Goal: Find specific page/section: Find specific page/section

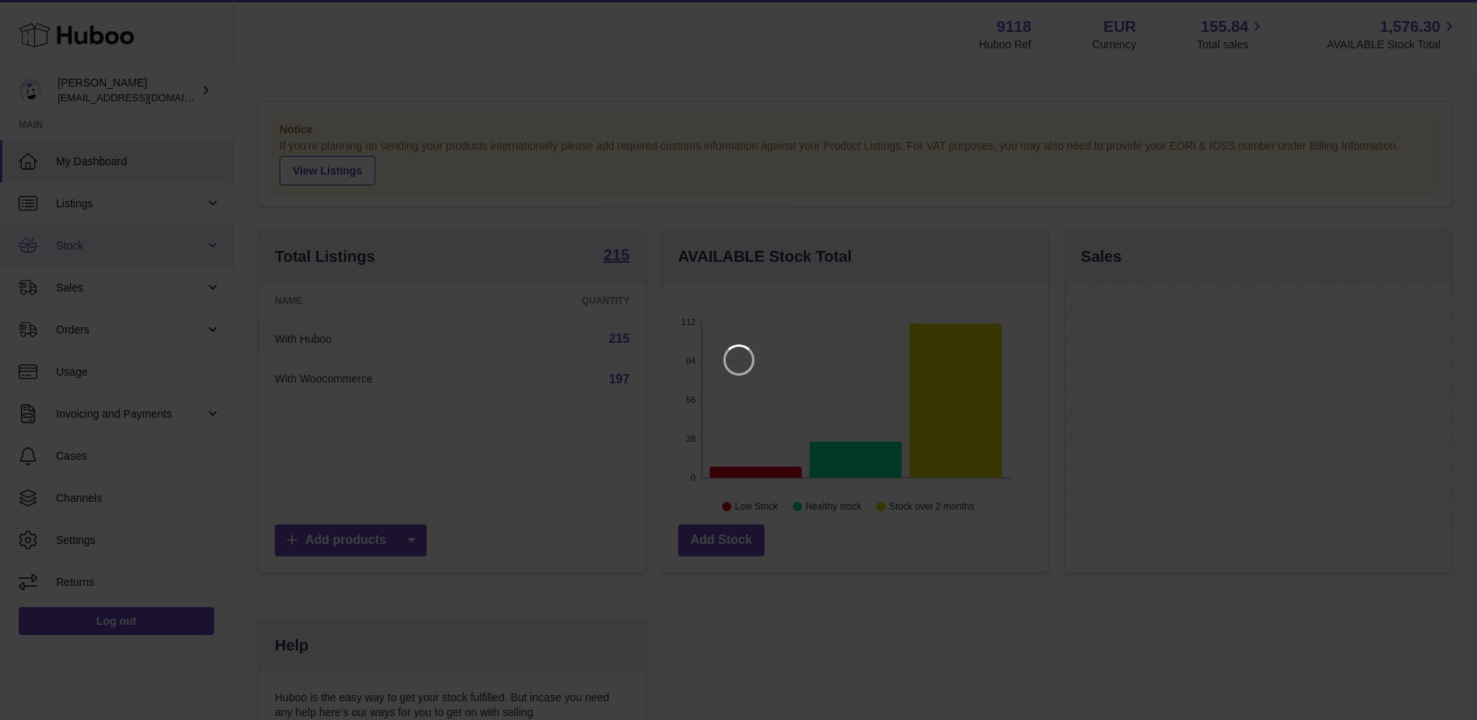
scroll to position [243, 389]
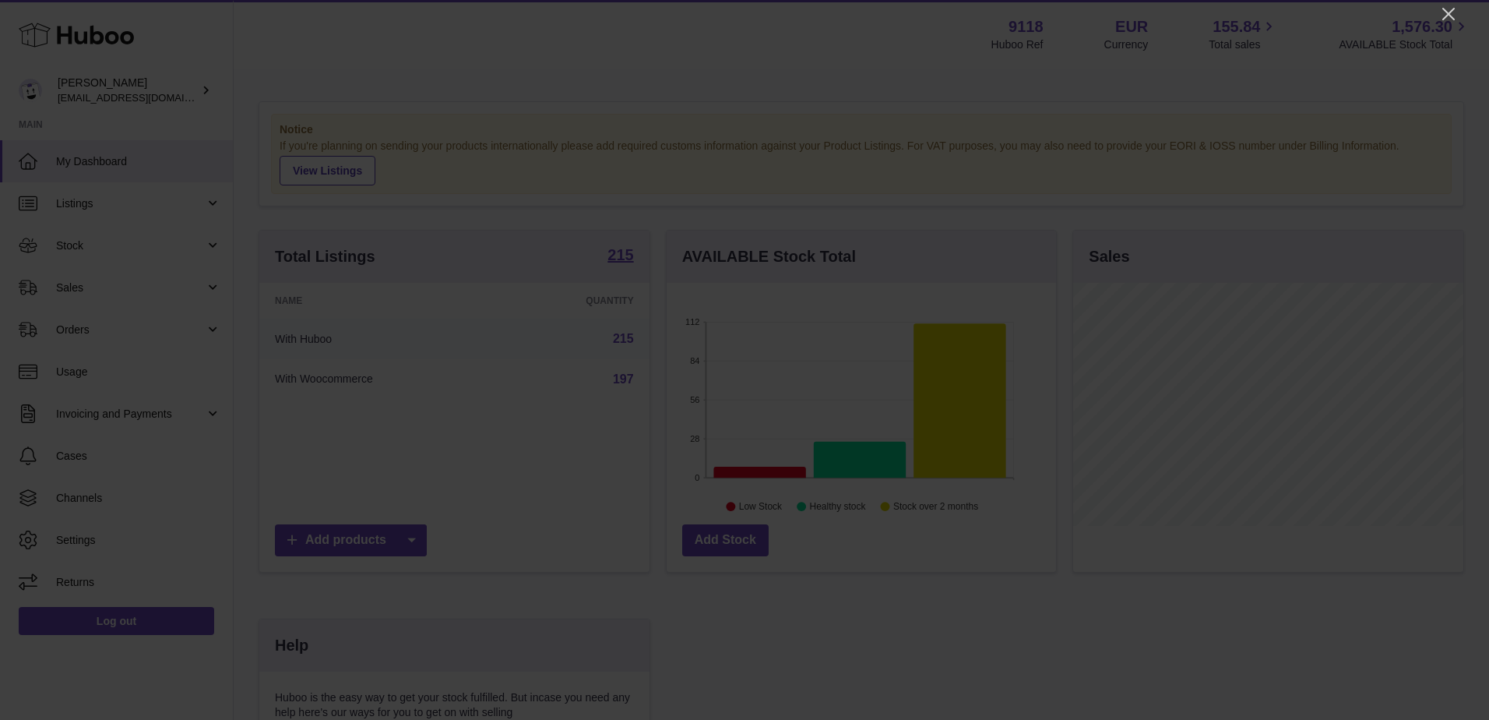
drag, startPoint x: 1446, startPoint y: 12, endPoint x: 1422, endPoint y: 26, distance: 28.3
click at [1446, 12] on icon "Close" at bounding box center [1448, 14] width 12 height 12
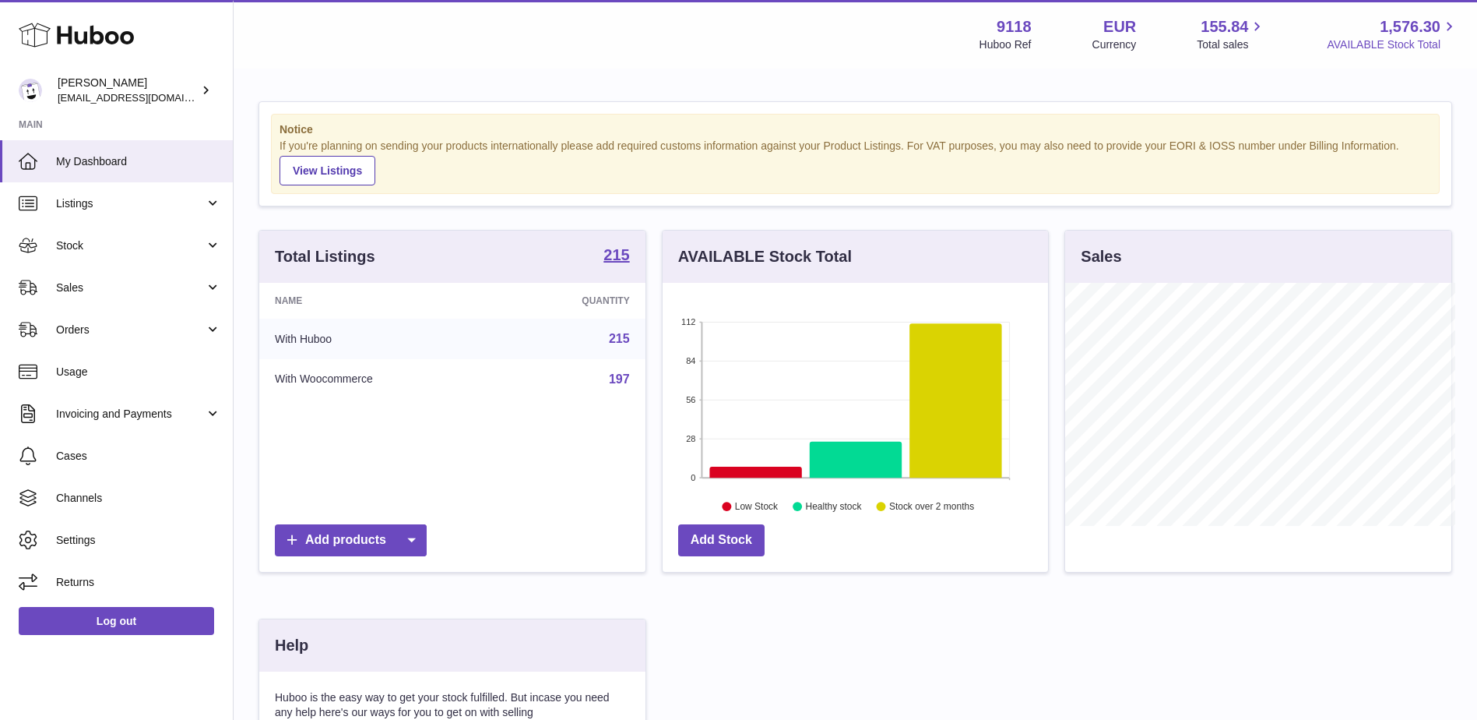
scroll to position [778459, 778316]
click at [185, 198] on span "Listings" at bounding box center [130, 203] width 149 height 15
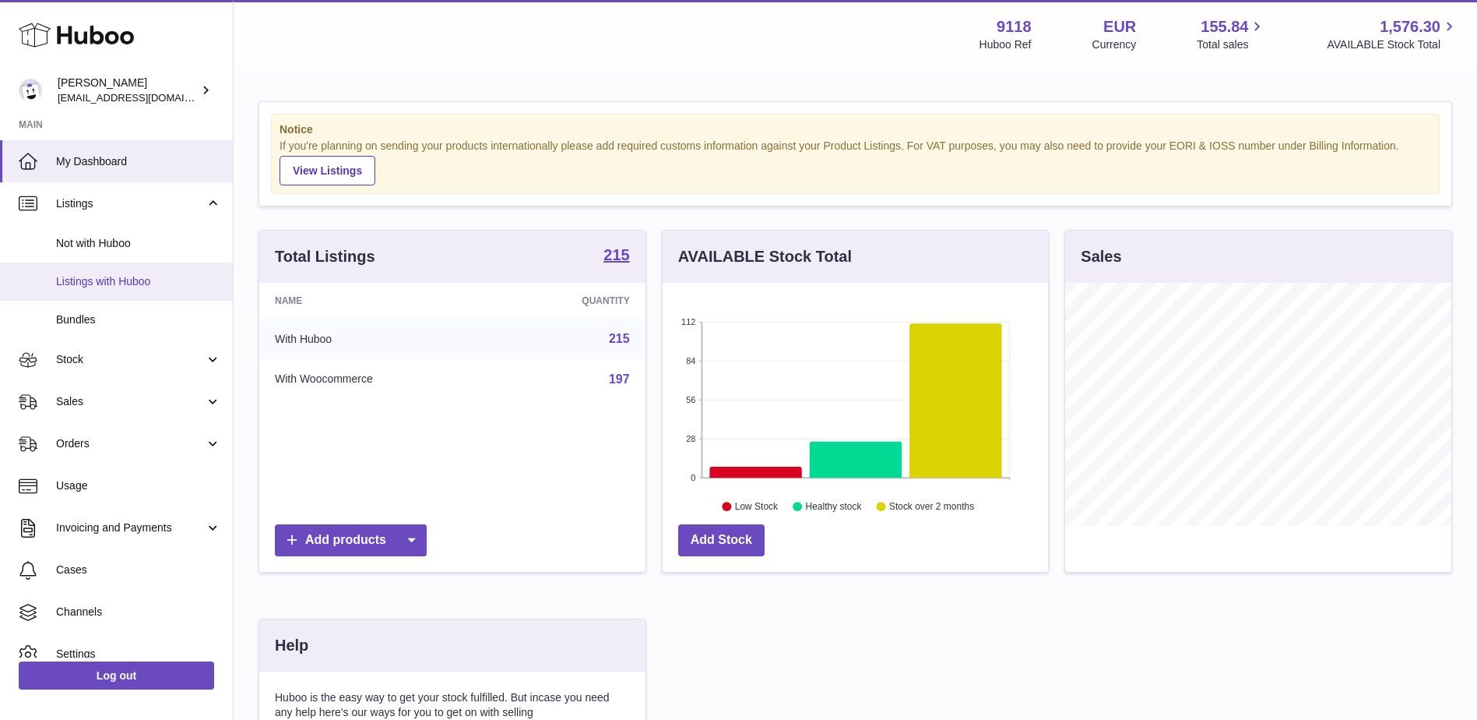
click at [137, 274] on span "Listings with Huboo" at bounding box center [138, 281] width 165 height 15
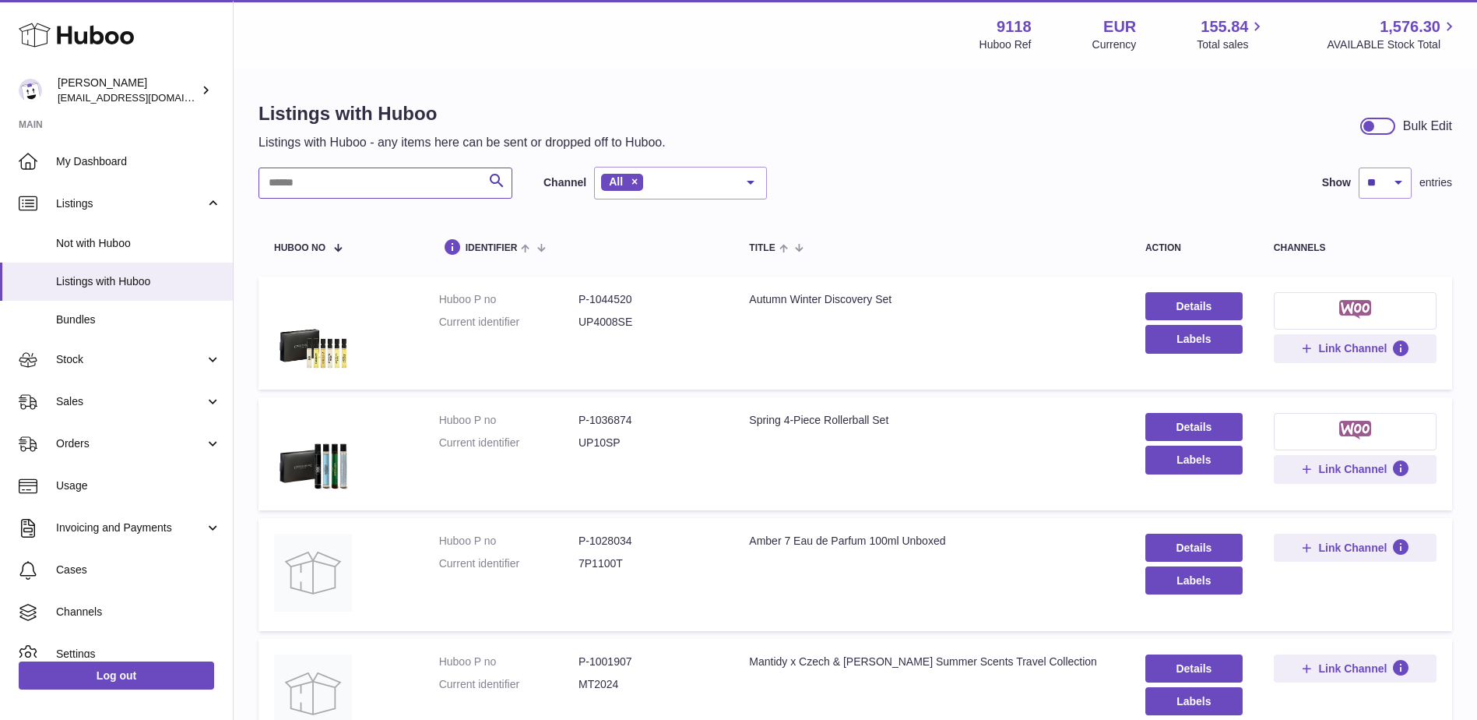
click at [308, 190] on input "text" at bounding box center [386, 182] width 254 height 31
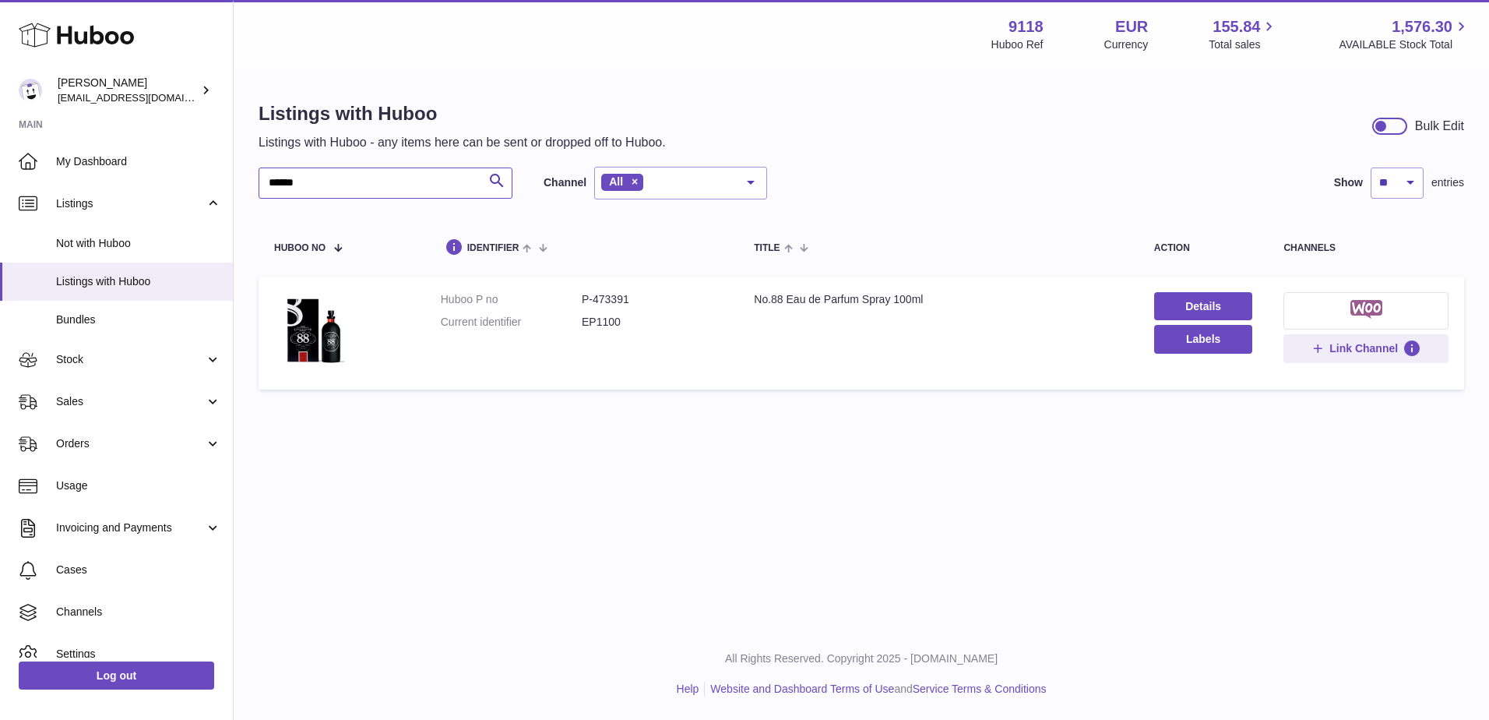
type input "******"
drag, startPoint x: 934, startPoint y: 297, endPoint x: 737, endPoint y: 299, distance: 197.8
click at [737, 299] on tr "Huboo P no P-473391 Current identifier EP1100 Title No.88 Eau de Parfum Spray 1…" at bounding box center [861, 332] width 1205 height 113
drag, startPoint x: 737, startPoint y: 299, endPoint x: 750, endPoint y: 338, distance: 41.1
click at [750, 338] on td "Title No.88 Eau de Parfum Spray 100ml" at bounding box center [938, 332] width 400 height 113
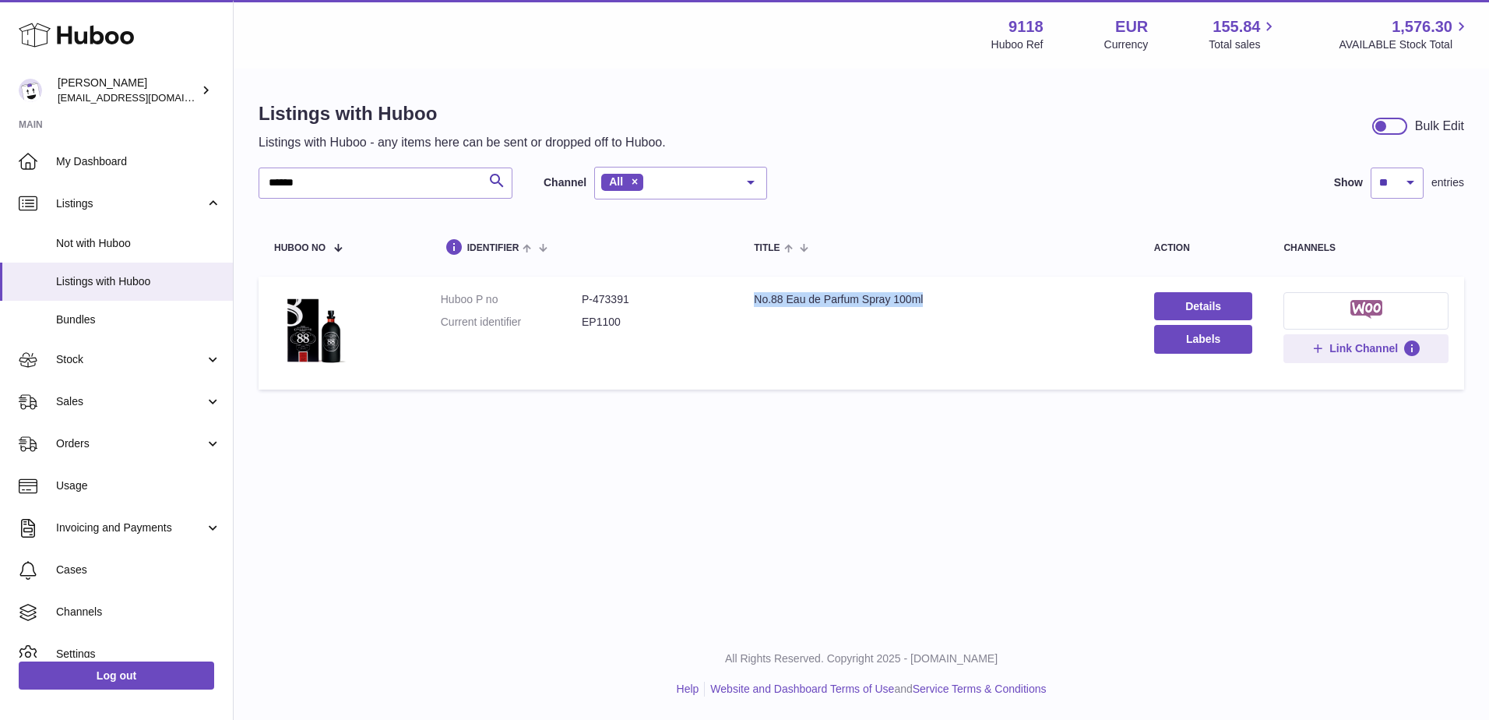
drag, startPoint x: 945, startPoint y: 297, endPoint x: 751, endPoint y: 304, distance: 193.2
click at [751, 304] on td "Title No.88 Eau de Parfum Spray 100ml" at bounding box center [938, 332] width 400 height 113
copy div "No.88 Eau de Parfum Spray 100ml"
